Goal: Information Seeking & Learning: Learn about a topic

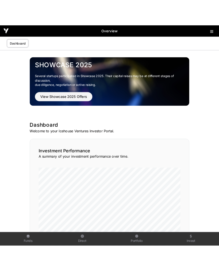
scroll to position [431, 0]
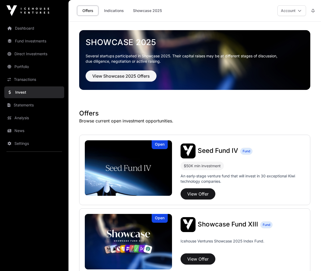
click at [21, 27] on link "Dashboard" at bounding box center [34, 28] width 60 height 12
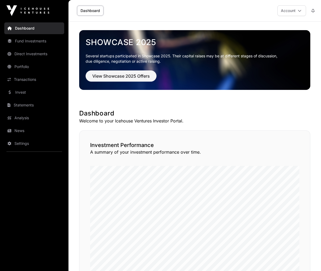
click at [27, 95] on link "Invest" at bounding box center [34, 93] width 60 height 12
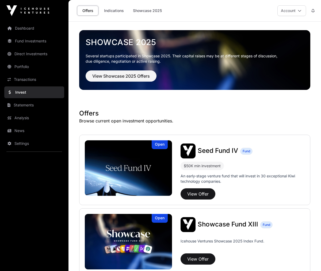
click at [21, 131] on link "News" at bounding box center [34, 131] width 60 height 12
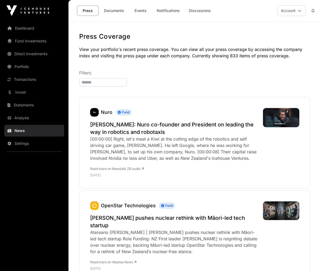
click at [95, 111] on img at bounding box center [94, 112] width 9 height 9
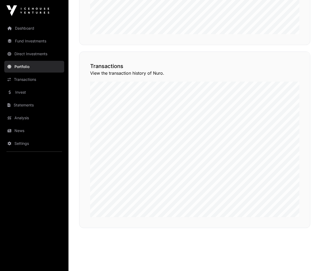
scroll to position [415, 0]
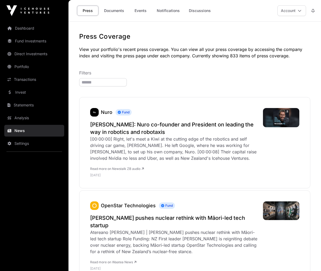
click at [131, 125] on h2 "[PERSON_NAME]: Nuro co-founder and President on leading the way in robotics and…" at bounding box center [173, 128] width 167 height 15
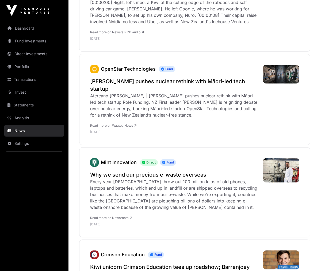
scroll to position [192, 0]
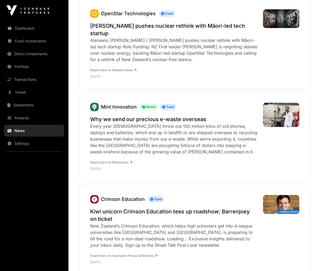
click at [122, 107] on link "Mint Innovation" at bounding box center [119, 107] width 36 height 6
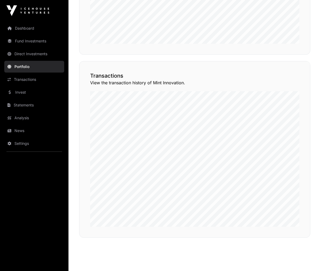
scroll to position [404, 0]
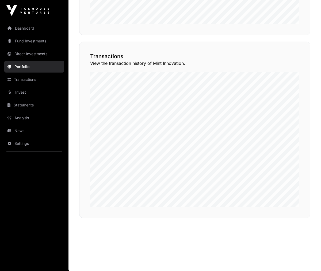
click at [32, 27] on link "Dashboard" at bounding box center [34, 28] width 60 height 12
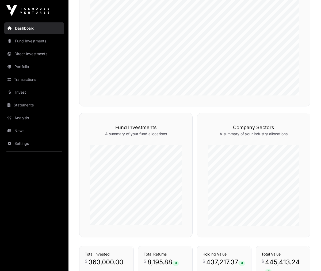
scroll to position [235, 0]
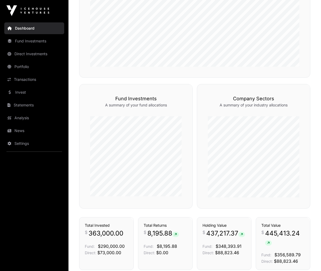
click at [24, 94] on link "Invest" at bounding box center [34, 93] width 60 height 12
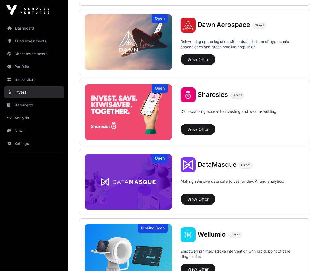
scroll to position [677, 0]
